Goal: Information Seeking & Learning: Find specific fact

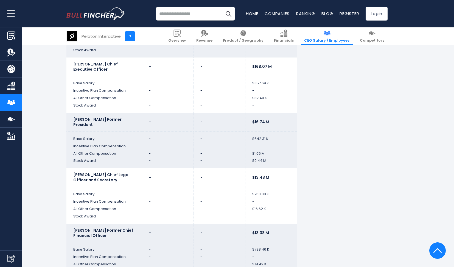
scroll to position [2282, 0]
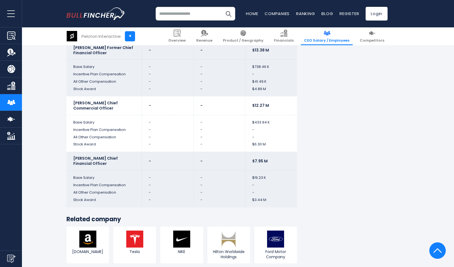
scroll to position [2477, 0]
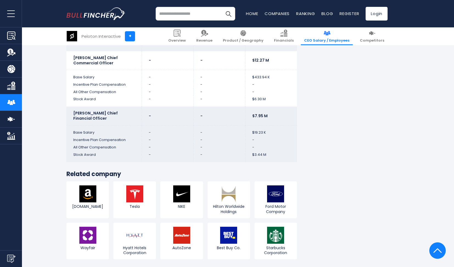
scroll to position [2510, 0]
click at [175, 185] on img at bounding box center [181, 193] width 17 height 17
click at [280, 204] on span "Ford Motor Company" at bounding box center [276, 209] width 40 height 10
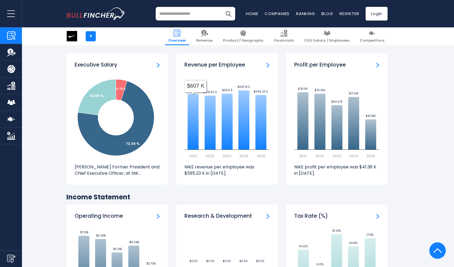
scroll to position [606, 0]
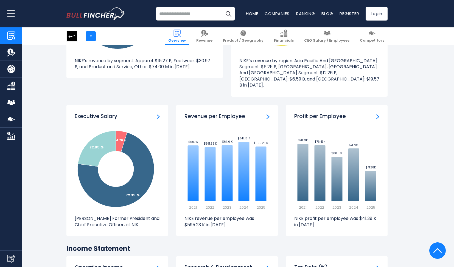
click at [111, 113] on h3 "Executive Salary" at bounding box center [96, 116] width 43 height 7
click at [158, 114] on img "ceo-salary" at bounding box center [158, 116] width 3 height 5
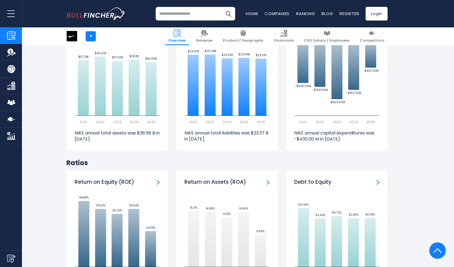
scroll to position [995, 0]
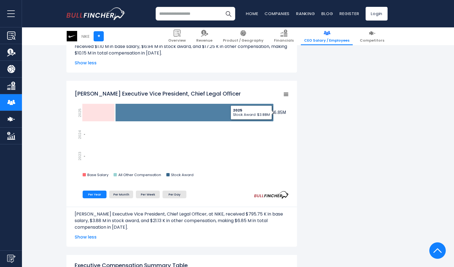
scroll to position [1359, 0]
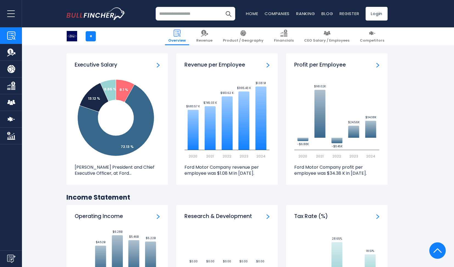
scroll to position [653, 0]
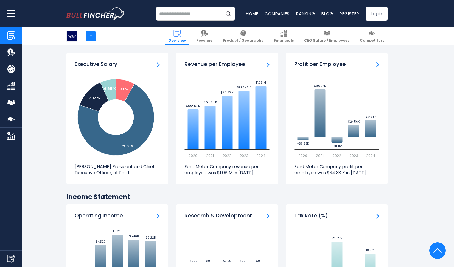
click at [158, 62] on img "ceo-salary" at bounding box center [158, 64] width 3 height 5
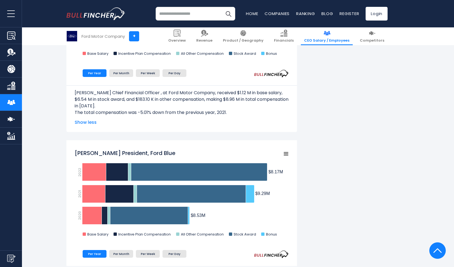
scroll to position [777, 0]
